Goal: Task Accomplishment & Management: Manage account settings

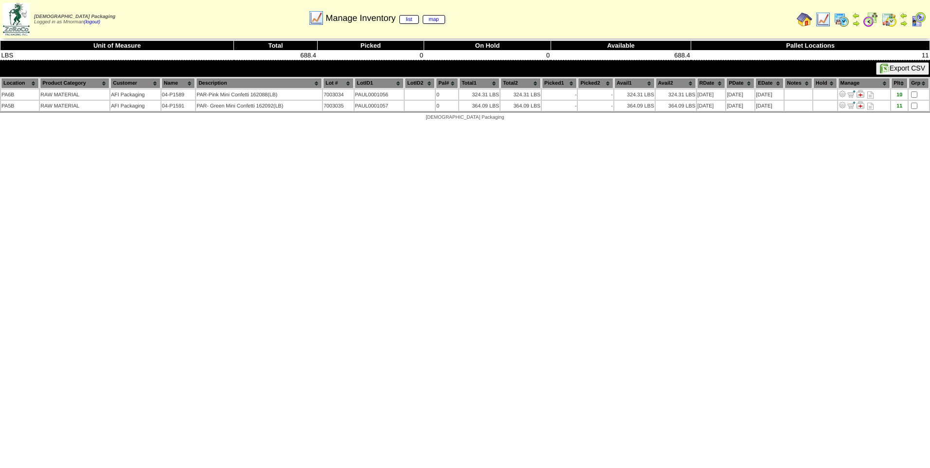
click at [827, 18] on img at bounding box center [823, 20] width 16 height 16
click at [824, 21] on img at bounding box center [823, 20] width 16 height 16
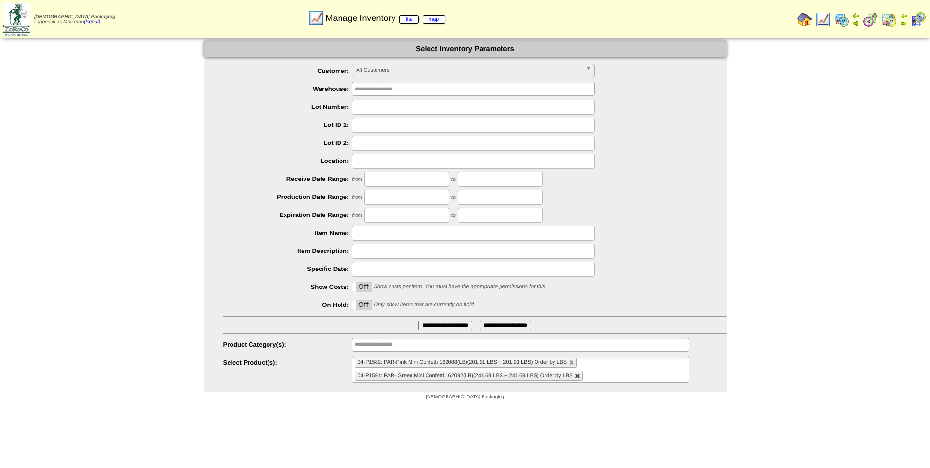
click at [578, 375] on link at bounding box center [578, 376] width 6 height 6
click at [571, 362] on link at bounding box center [572, 363] width 6 height 6
type input "**********"
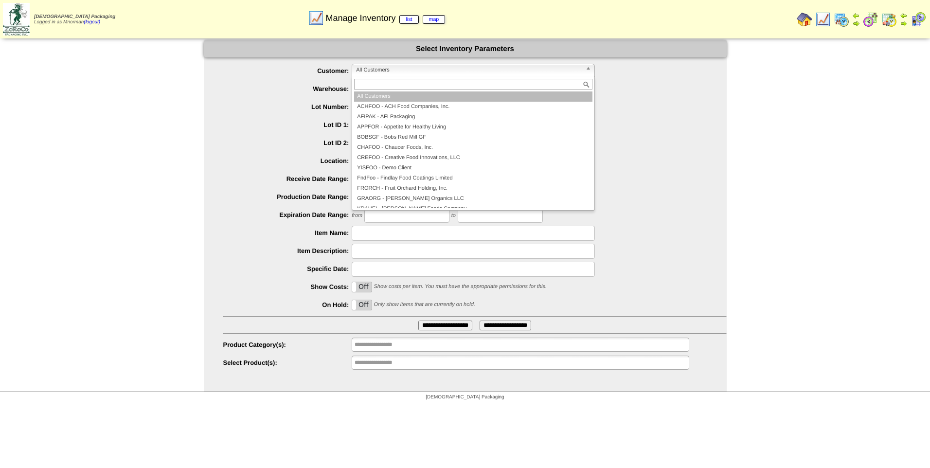
click at [392, 75] on span "All Customers" at bounding box center [469, 70] width 226 height 12
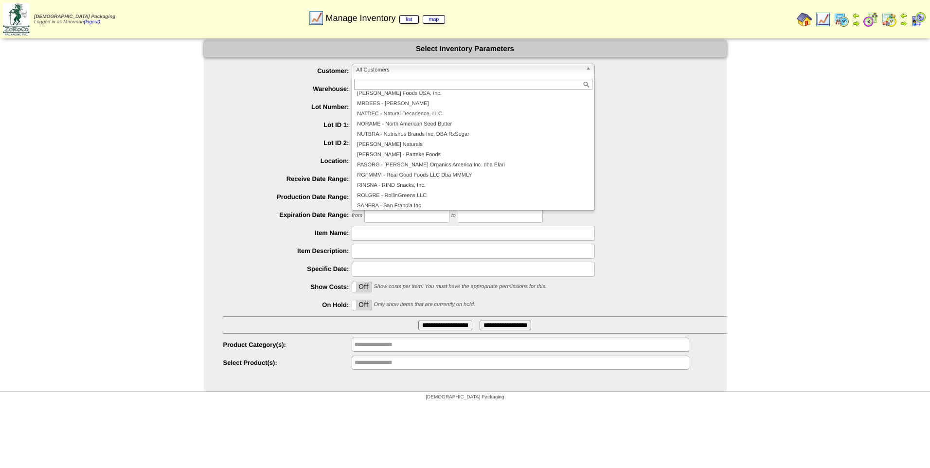
scroll to position [195, 0]
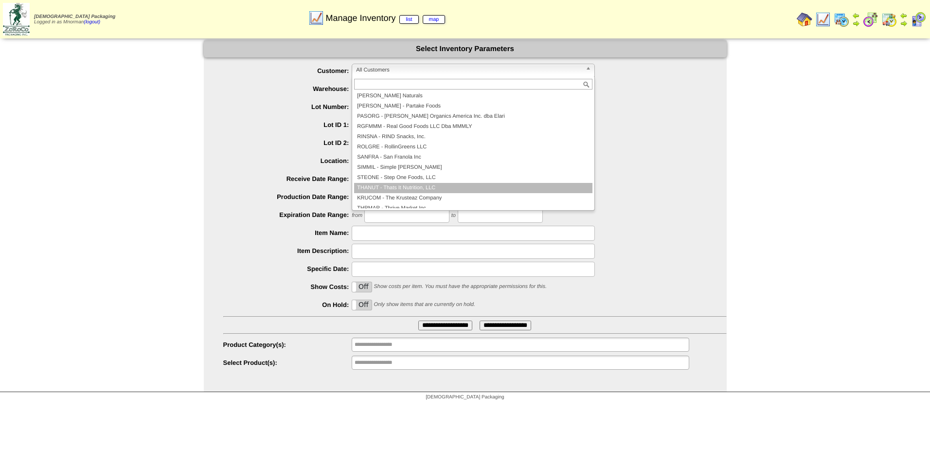
click at [447, 185] on li "THANUT - Thats It Nutrition, LLC" at bounding box center [473, 188] width 238 height 10
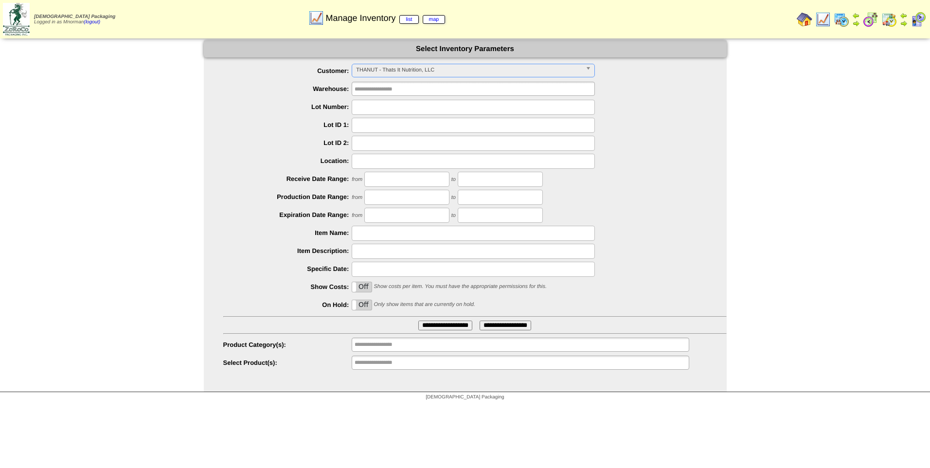
click at [365, 304] on label "Off" at bounding box center [361, 305] width 19 height 10
click at [451, 328] on input "**********" at bounding box center [445, 325] width 54 height 10
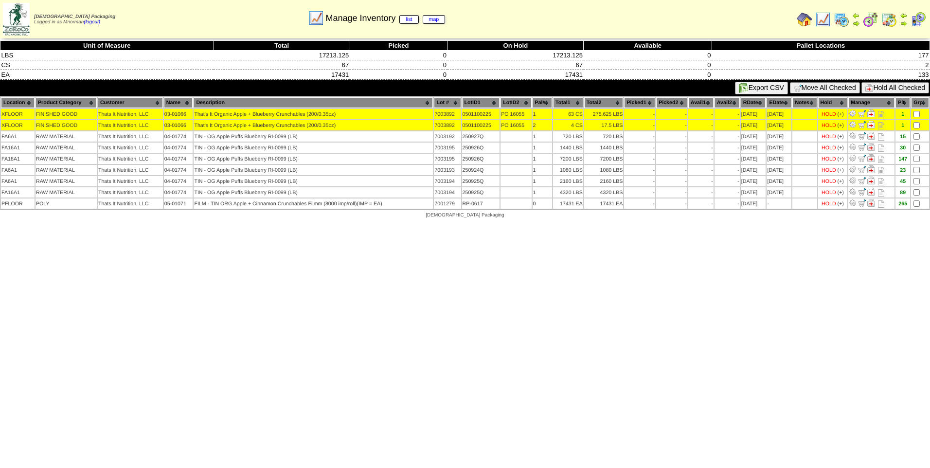
click at [890, 91] on button "Hold All Checked" at bounding box center [895, 87] width 68 height 11
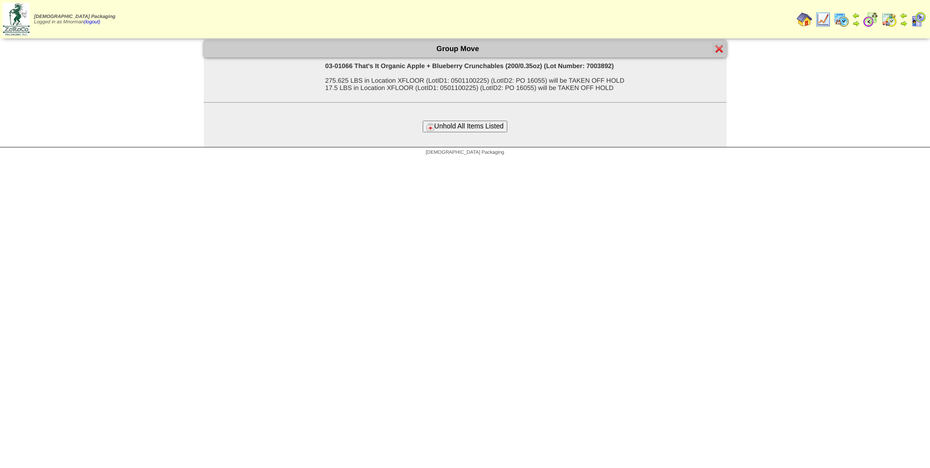
click at [476, 127] on button "Unhold All Items Listed" at bounding box center [465, 126] width 85 height 11
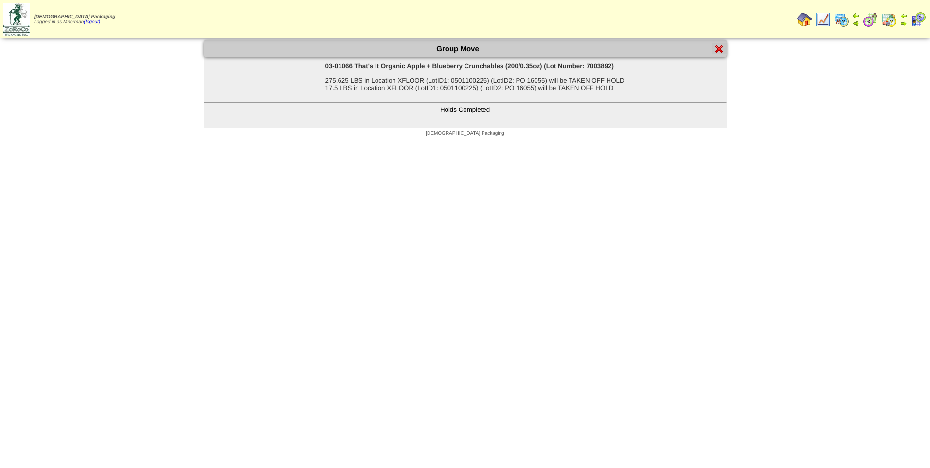
click at [725, 50] on div at bounding box center [719, 49] width 15 height 12
click at [722, 48] on img at bounding box center [719, 49] width 8 height 8
